Goal: Information Seeking & Learning: Learn about a topic

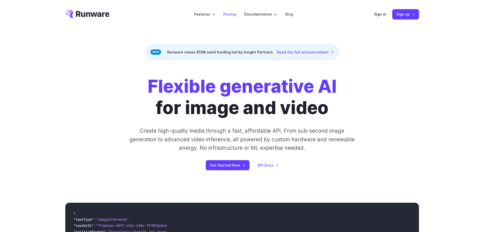
click at [233, 16] on link "Pricing" at bounding box center [229, 14] width 13 height 6
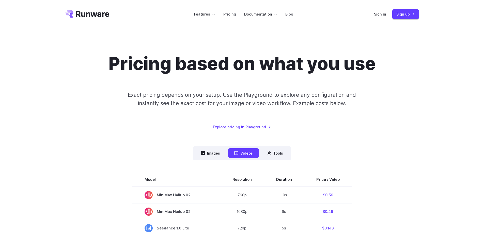
click at [82, 13] on icon "Go to /" at bounding box center [93, 14] width 34 height 6
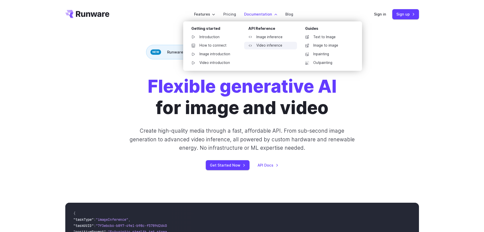
click at [263, 44] on link "Video inference" at bounding box center [270, 46] width 53 height 8
